Goal: Find contact information: Find contact information

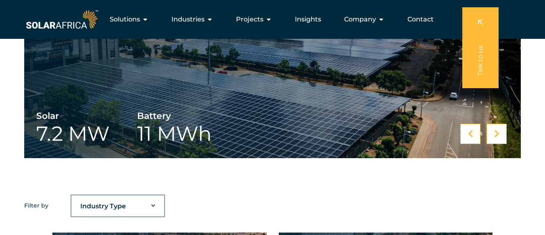
scroll to position [242, 0]
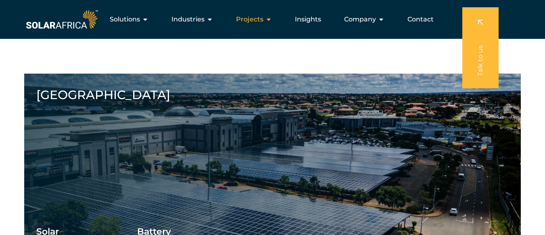
click at [271, 19] on icon "Menu" at bounding box center [269, 19] width 6 height 6
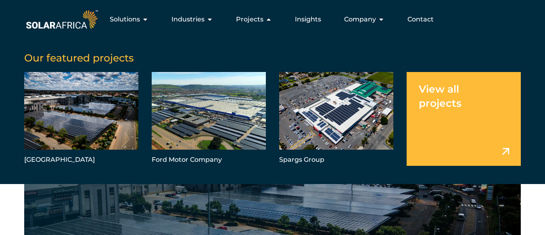
scroll to position [202, 0]
click at [507, 150] on link "Menu" at bounding box center [464, 119] width 114 height 94
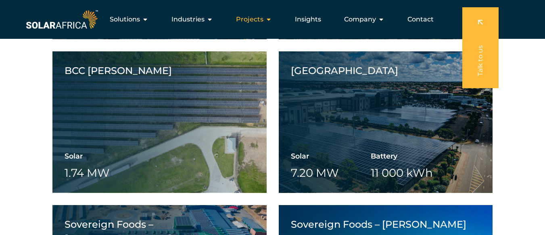
scroll to position [1575, 0]
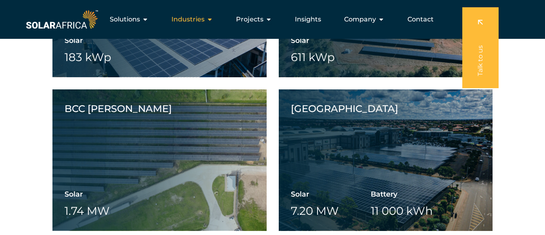
click at [210, 21] on icon "Menu" at bounding box center [210, 19] width 6 height 6
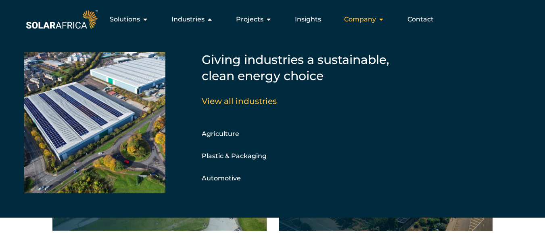
click at [383, 20] on icon "Menu" at bounding box center [381, 19] width 6 height 6
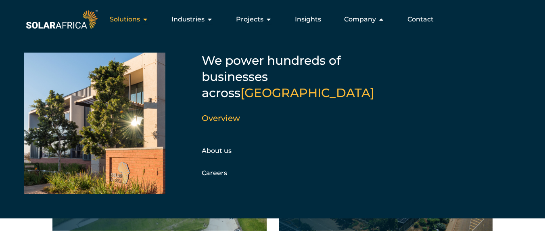
click at [144, 19] on div "Solutions Close Solutions Open Solutions" at bounding box center [129, 19] width 52 height 16
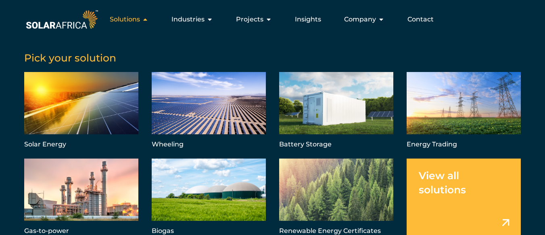
scroll to position [1373, 0]
click at [212, 19] on icon "Menu" at bounding box center [210, 19] width 6 height 6
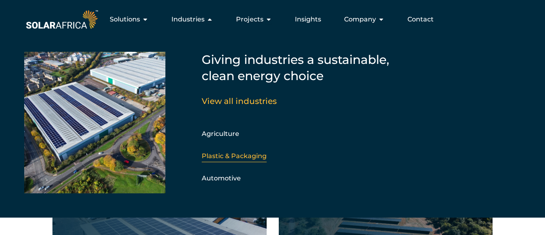
click at [257, 154] on link "Plastic & Packaging" at bounding box center [234, 156] width 65 height 8
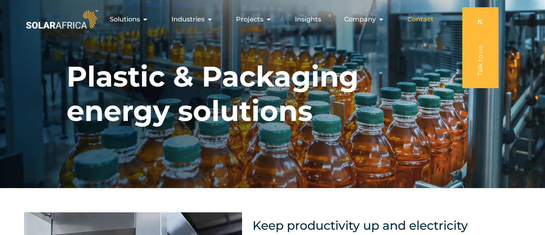
click at [413, 18] on span "Contact" at bounding box center [421, 20] width 26 height 10
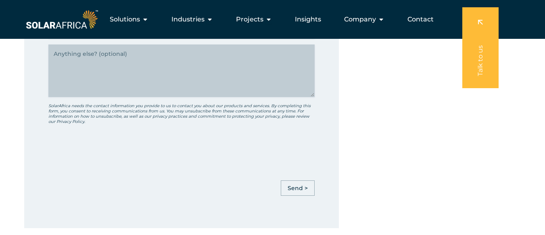
scroll to position [404, 0]
